Goal: Register for event/course

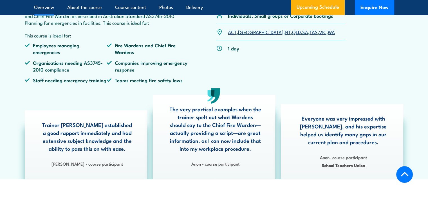
scroll to position [225, 0]
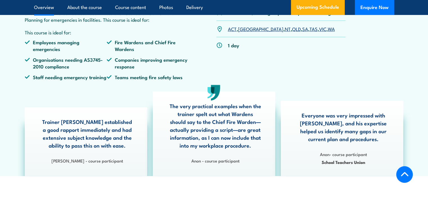
click at [244, 37] on div "ACT , NSW , NT , QLD , SA , TAS , VIC , WA" at bounding box center [282, 29] width 130 height 16
click at [243, 32] on link "[GEOGRAPHIC_DATA]" at bounding box center [260, 28] width 45 height 7
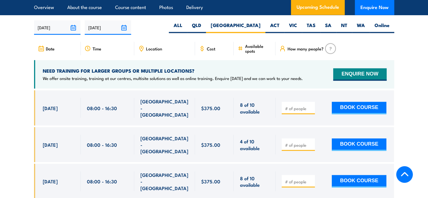
scroll to position [997, 0]
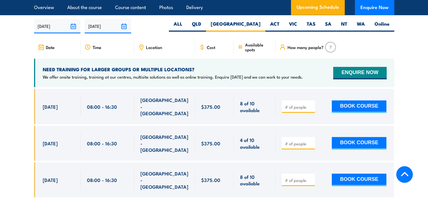
click at [234, 104] on div "8 of 10 available" at bounding box center [255, 106] width 42 height 35
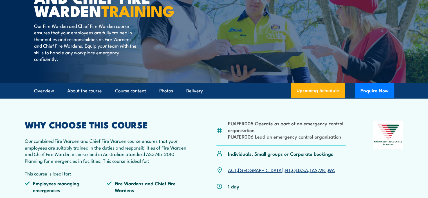
scroll to position [152, 0]
